Goal: Transaction & Acquisition: Book appointment/travel/reservation

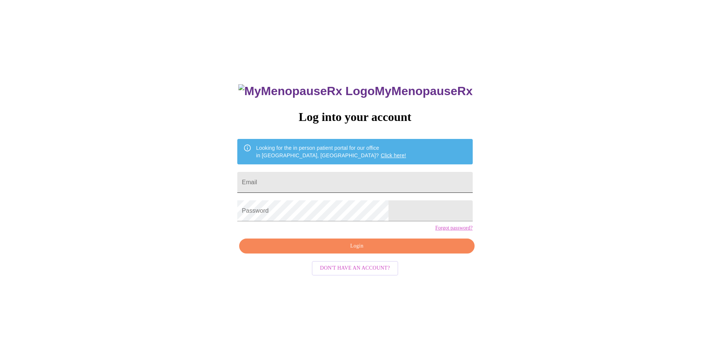
click at [311, 181] on input "Email" at bounding box center [354, 182] width 235 height 21
type input "[PERSON_NAME][DOMAIN_NAME][EMAIL_ADDRESS][PERSON_NAME][DOMAIN_NAME]"
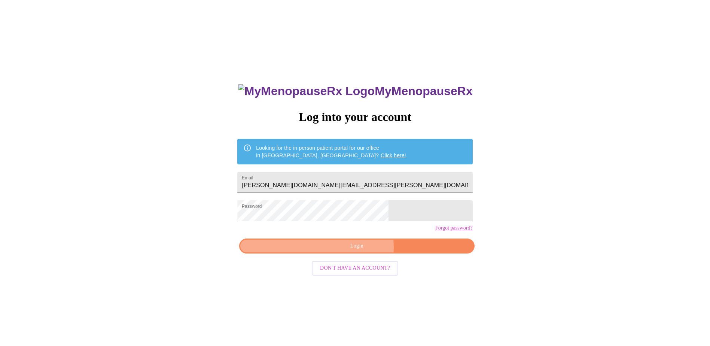
click at [359, 251] on span "Login" at bounding box center [357, 245] width 218 height 9
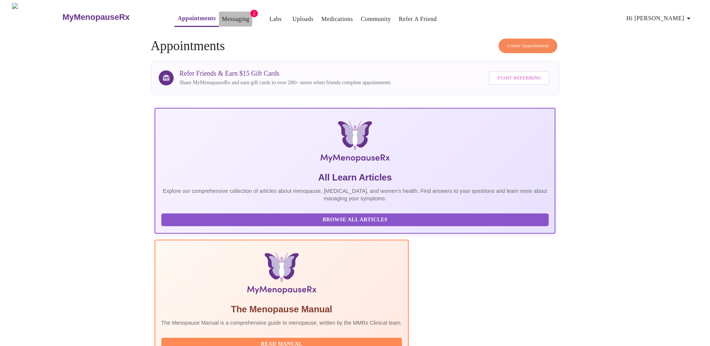
click at [222, 14] on link "Messaging" at bounding box center [235, 19] width 27 height 10
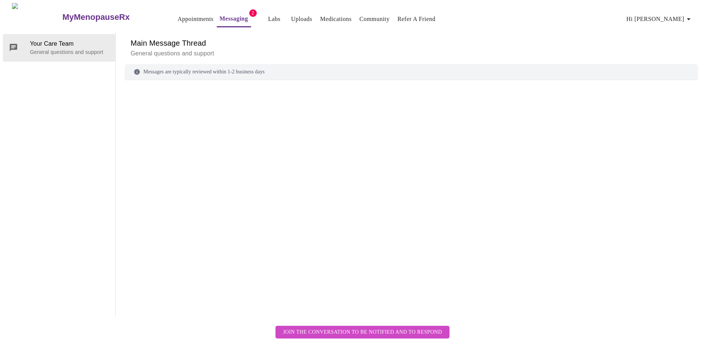
scroll to position [28, 0]
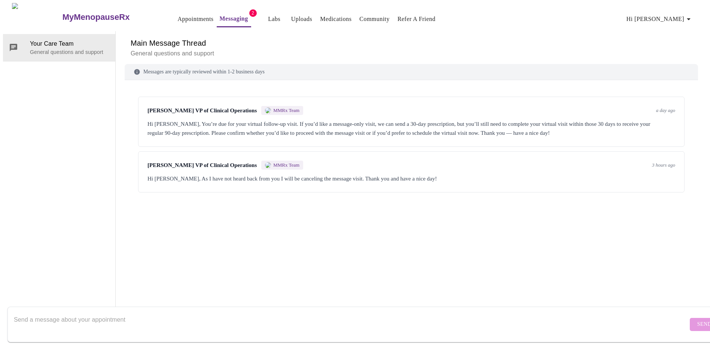
click at [285, 107] on span "MMRx Team" at bounding box center [286, 110] width 26 height 6
click at [279, 174] on div "Hi [PERSON_NAME], As I have not heard back from you I will be canceling the mes…" at bounding box center [412, 178] width 528 height 9
click at [349, 119] on div "Hi [PERSON_NAME], You’re due for your virtual follow-up visit. If you’d like a …" at bounding box center [412, 128] width 528 height 18
click at [576, 119] on div "Hi [PERSON_NAME], You’re due for your virtual follow-up visit. If you’d like a …" at bounding box center [412, 128] width 528 height 18
click at [166, 107] on span "[PERSON_NAME] VP of Clinical Operations" at bounding box center [202, 110] width 109 height 6
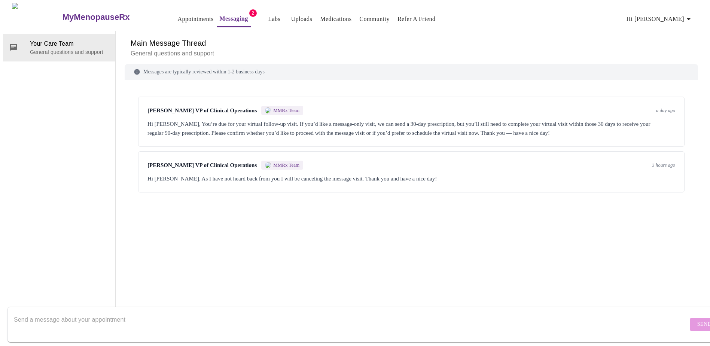
click at [261, 106] on div "MMRx Team" at bounding box center [282, 110] width 42 height 9
click at [54, 39] on span "Your Care Team" at bounding box center [69, 43] width 79 height 9
click at [189, 107] on span "[PERSON_NAME] VP of Clinical Operations" at bounding box center [202, 110] width 109 height 6
click at [465, 174] on div "Hi [PERSON_NAME], As I have not heard back from you I will be canceling the mes…" at bounding box center [412, 178] width 528 height 9
click at [124, 315] on textarea "Send a message about your appointment" at bounding box center [351, 324] width 674 height 24
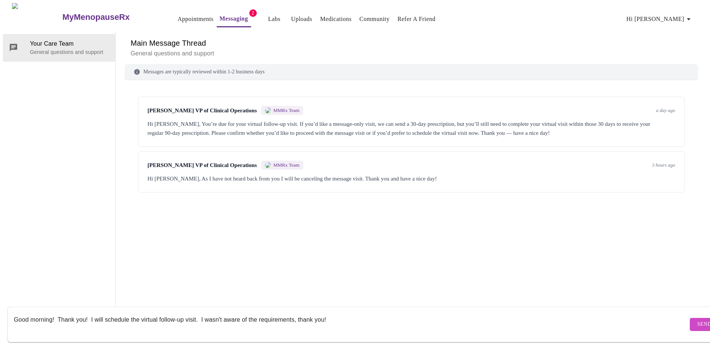
type textarea "Good morning! Thank you! I will schedule the virtual follow-up visit. I wasn't …"
click at [697, 320] on span "Send" at bounding box center [704, 324] width 14 height 9
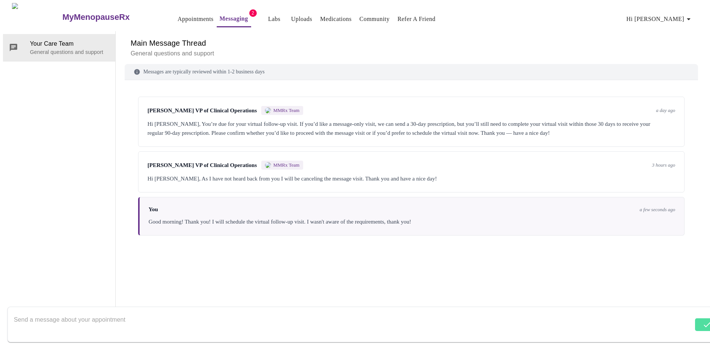
scroll to position [0, 0]
click at [177, 14] on link "Appointments" at bounding box center [195, 19] width 36 height 10
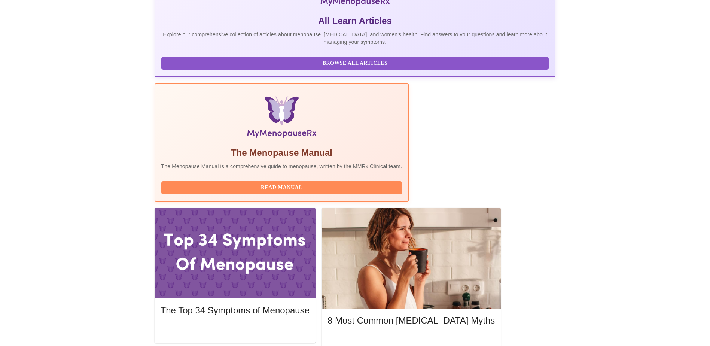
scroll to position [192, 0]
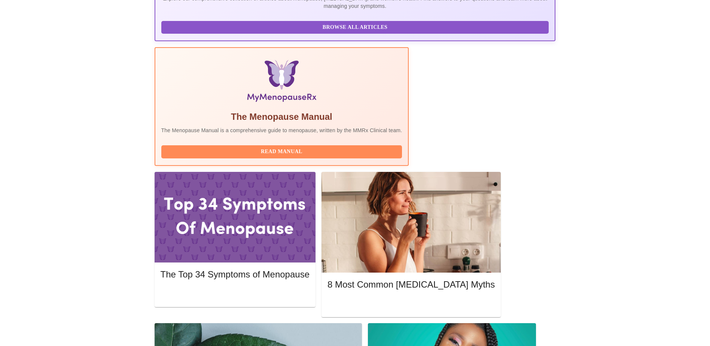
drag, startPoint x: 251, startPoint y: 320, endPoint x: 292, endPoint y: 317, distance: 40.5
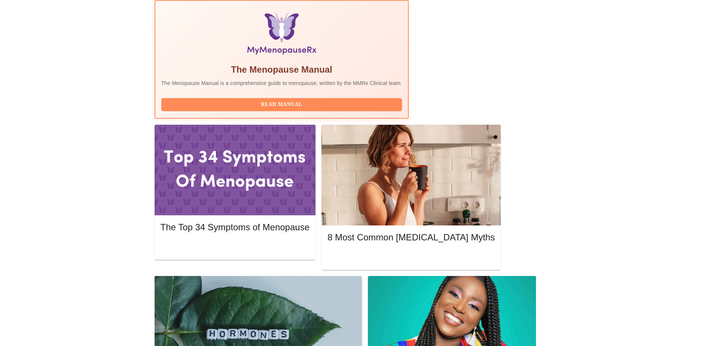
scroll to position [270, 0]
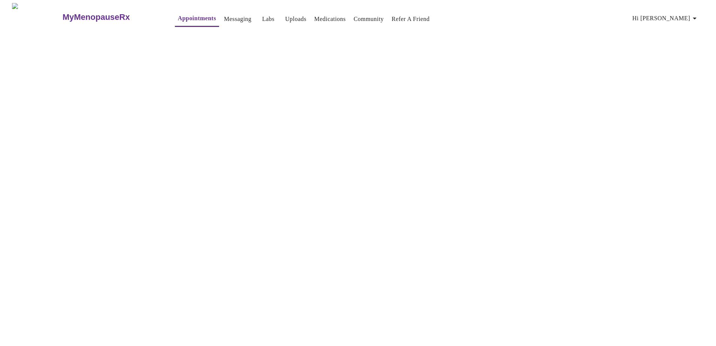
click at [178, 16] on link "Appointments" at bounding box center [197, 18] width 38 height 10
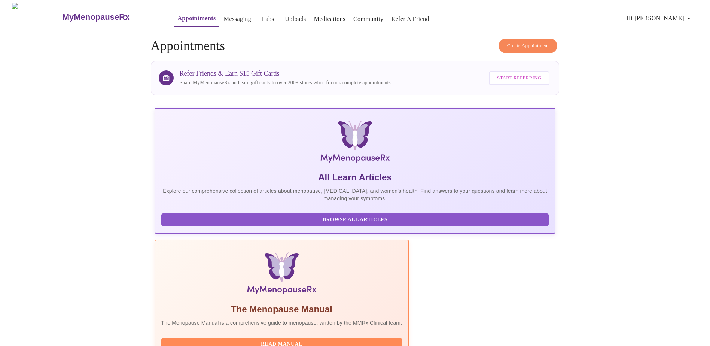
click at [515, 42] on span "Create Appointment" at bounding box center [528, 46] width 42 height 9
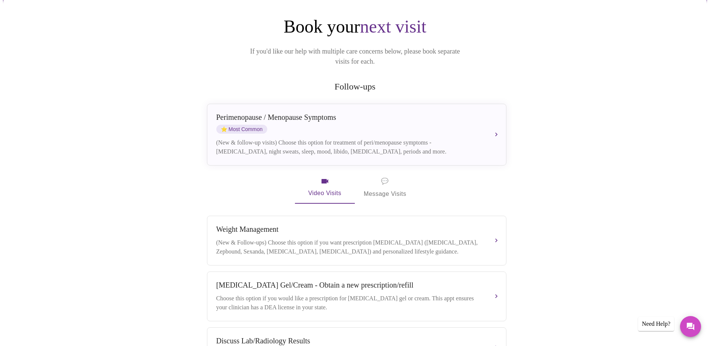
scroll to position [75, 0]
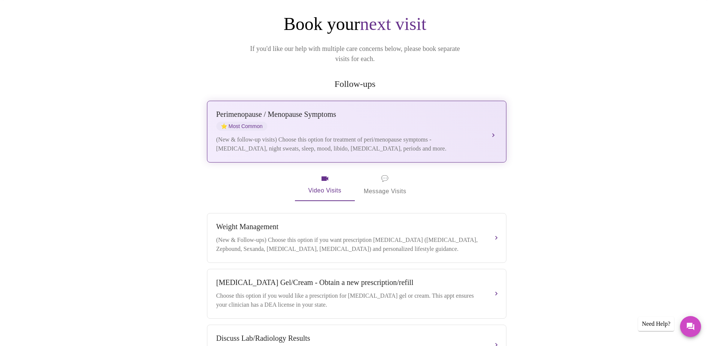
click at [310, 110] on div "Perimenopause / Menopause Symptoms" at bounding box center [349, 114] width 266 height 9
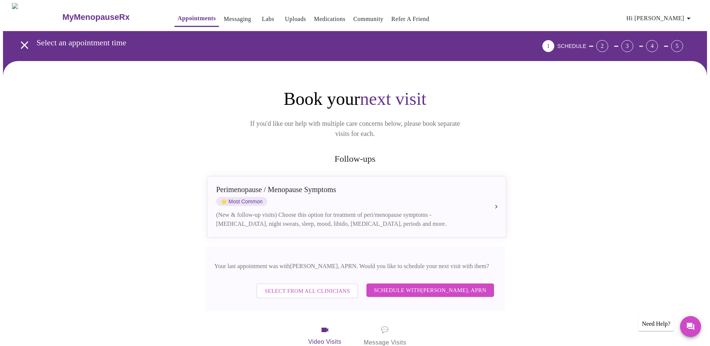
scroll to position [187, 0]
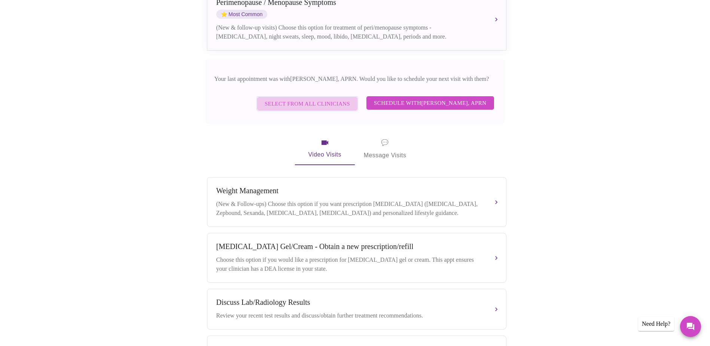
click at [327, 99] on span "Select from All Clinicians" at bounding box center [307, 104] width 85 height 10
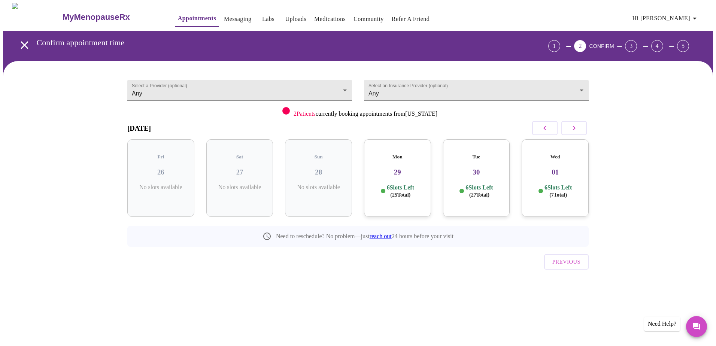
click at [404, 168] on h3 "29" at bounding box center [397, 172] width 55 height 8
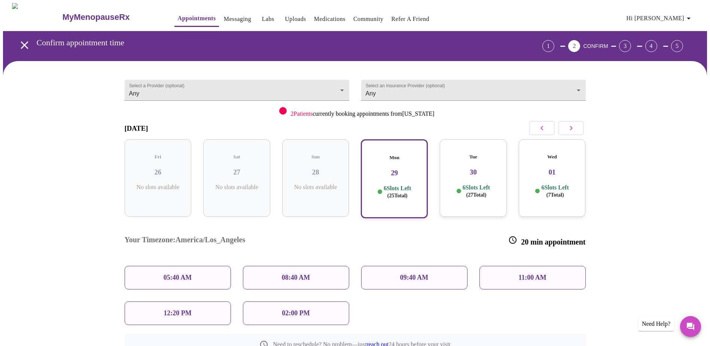
click at [526, 274] on p "11:00 AM" at bounding box center [533, 278] width 28 height 8
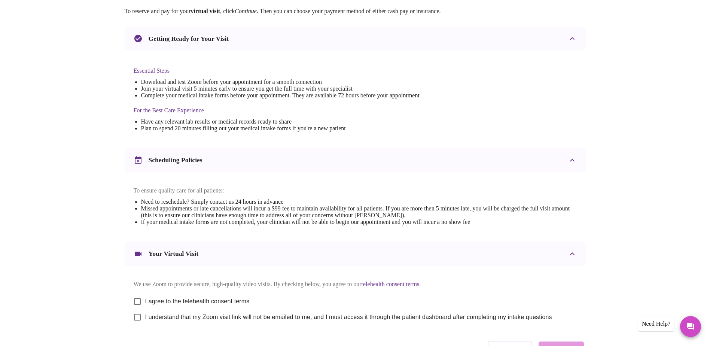
scroll to position [197, 0]
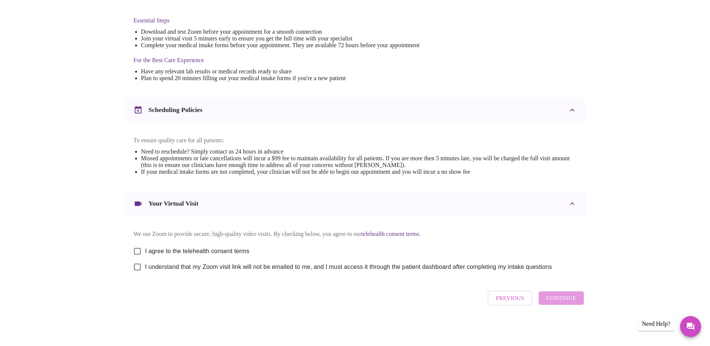
drag, startPoint x: 136, startPoint y: 246, endPoint x: 140, endPoint y: 253, distance: 8.1
click at [136, 246] on input "I agree to the telehealth consent terms" at bounding box center [138, 251] width 16 height 16
checkbox input "true"
click at [137, 265] on input "I understand that my Zoom visit link will not be emailed to me, and I must acce…" at bounding box center [138, 267] width 16 height 16
checkbox input "true"
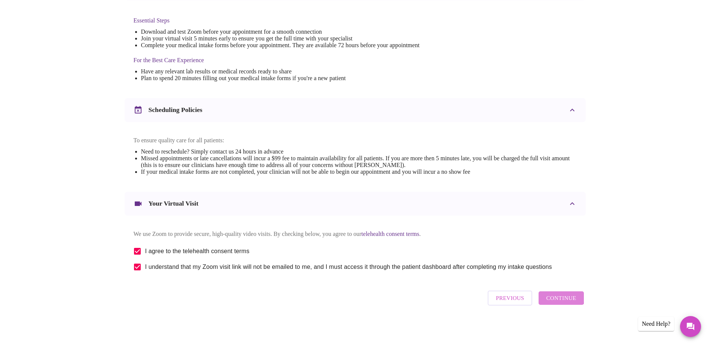
click at [560, 295] on button "Continue" at bounding box center [561, 297] width 45 height 13
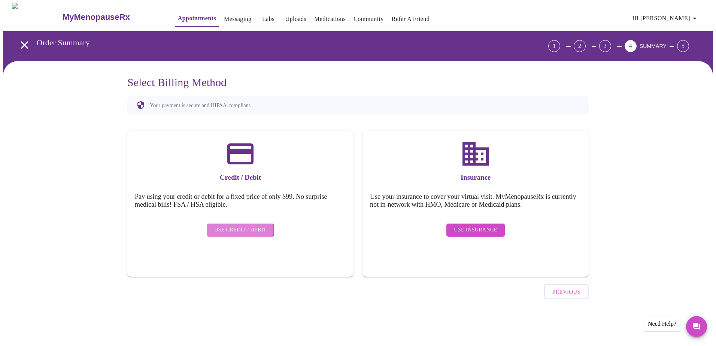
click at [236, 225] on span "Use Credit / Debit" at bounding box center [240, 229] width 52 height 9
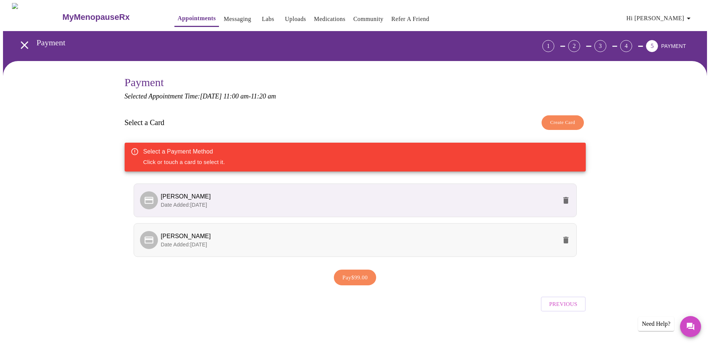
click at [207, 239] on span "[PERSON_NAME]" at bounding box center [359, 236] width 396 height 9
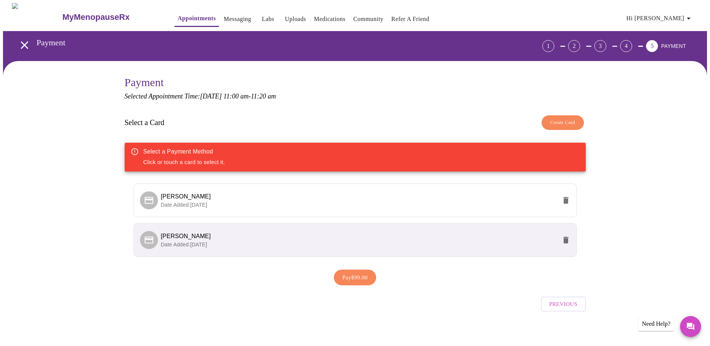
click at [354, 277] on span "Pay $99.00" at bounding box center [355, 278] width 25 height 10
